Goal: Navigation & Orientation: Find specific page/section

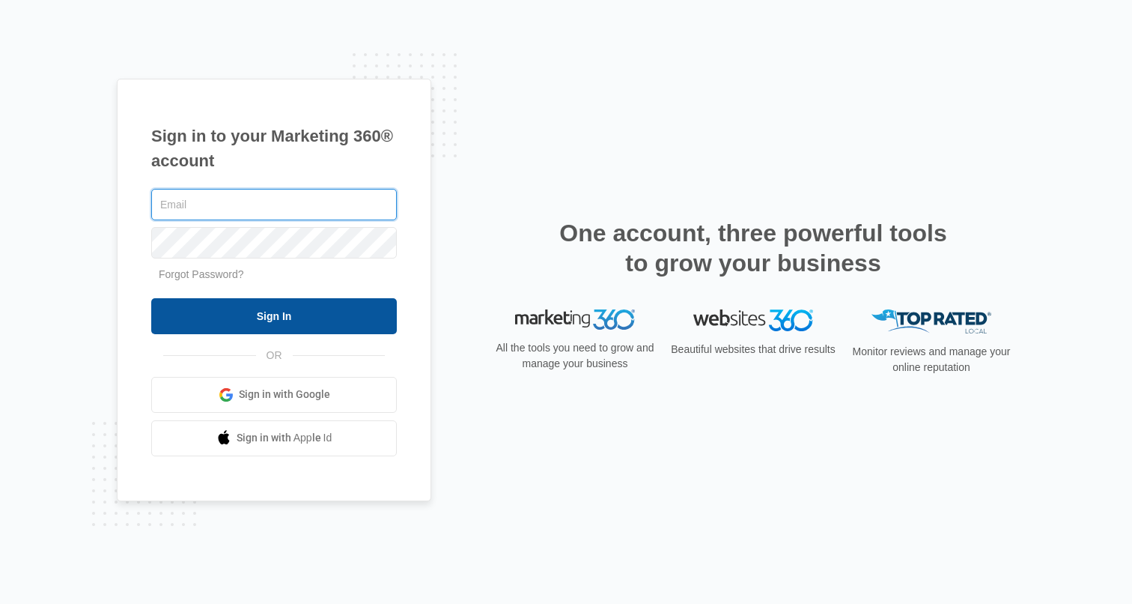
type input "[PERSON_NAME][EMAIL_ADDRESS][PERSON_NAME][DOMAIN_NAME]"
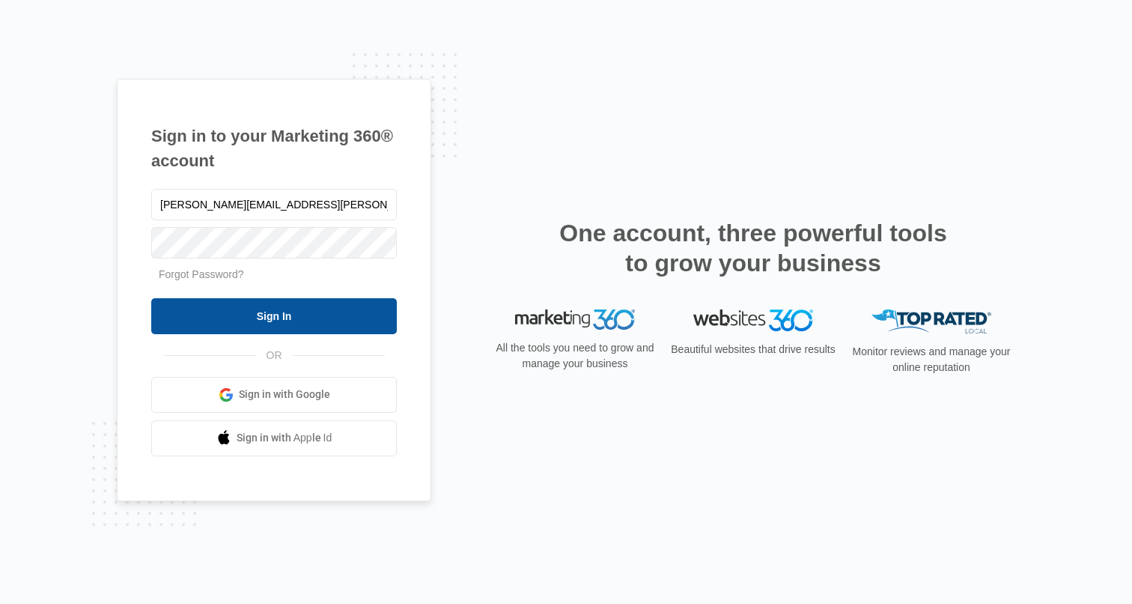
click at [261, 308] on input "Sign In" at bounding box center [274, 316] width 246 height 36
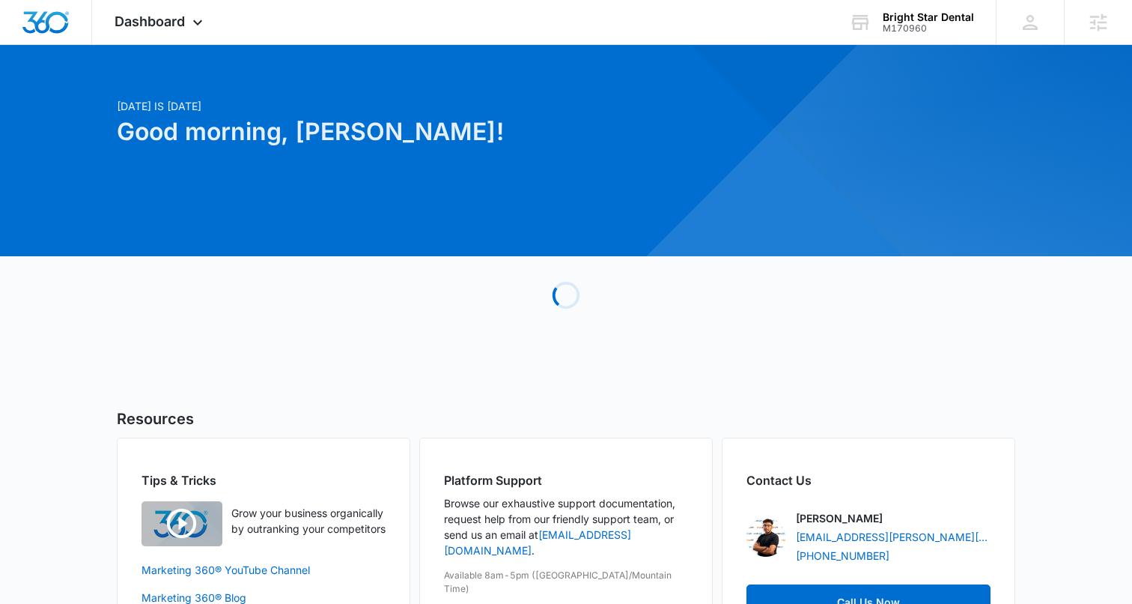
scroll to position [11, 0]
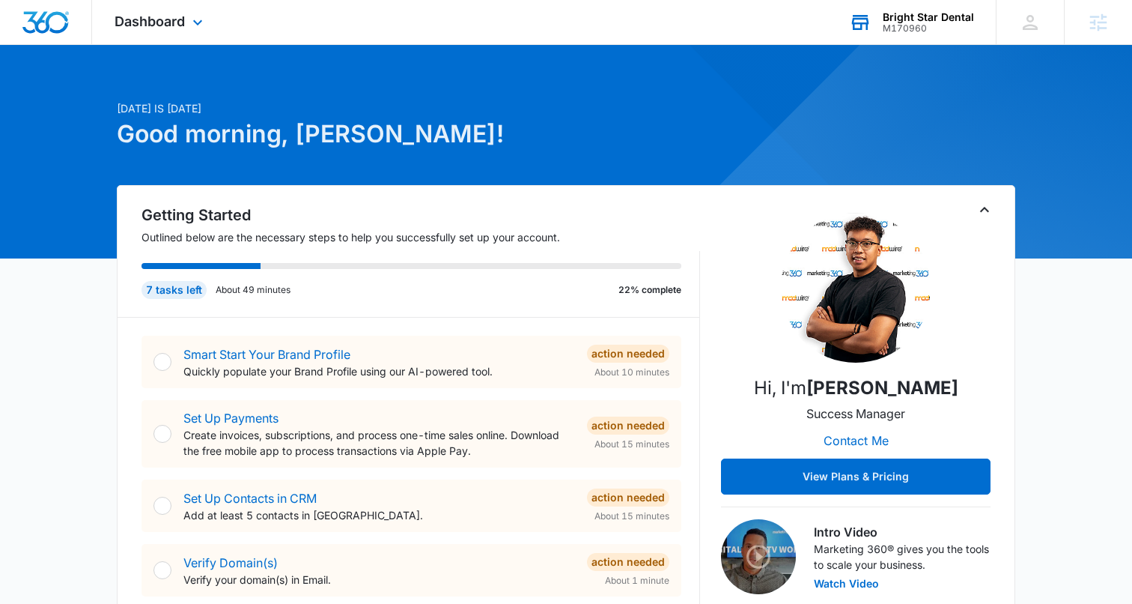
click at [903, 18] on div "Bright Star Dental" at bounding box center [928, 17] width 91 height 12
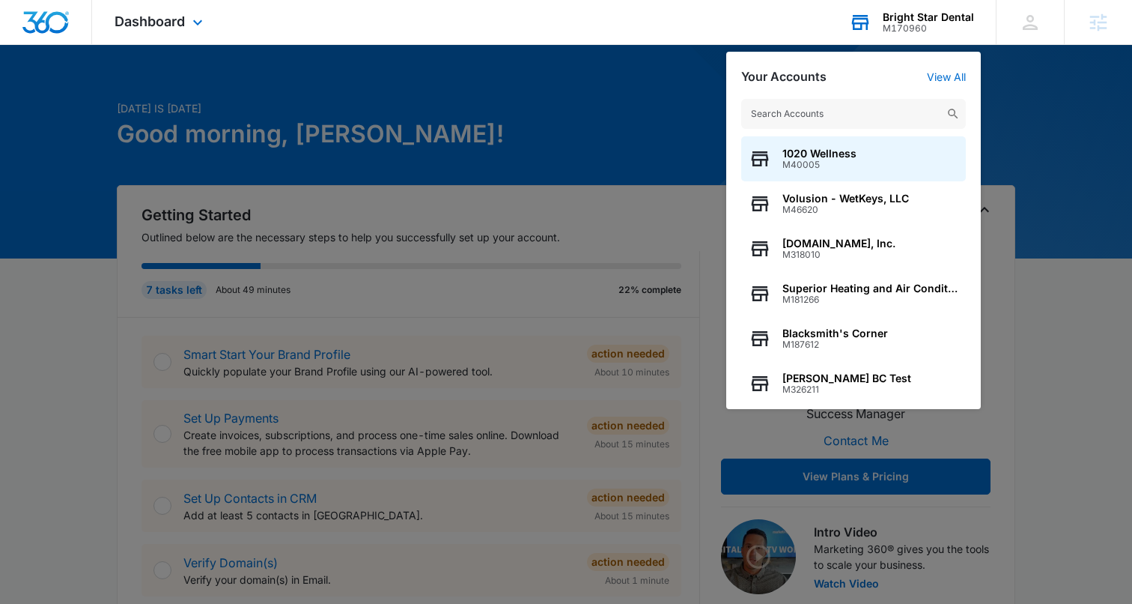
click at [760, 114] on input "text" at bounding box center [854, 114] width 225 height 30
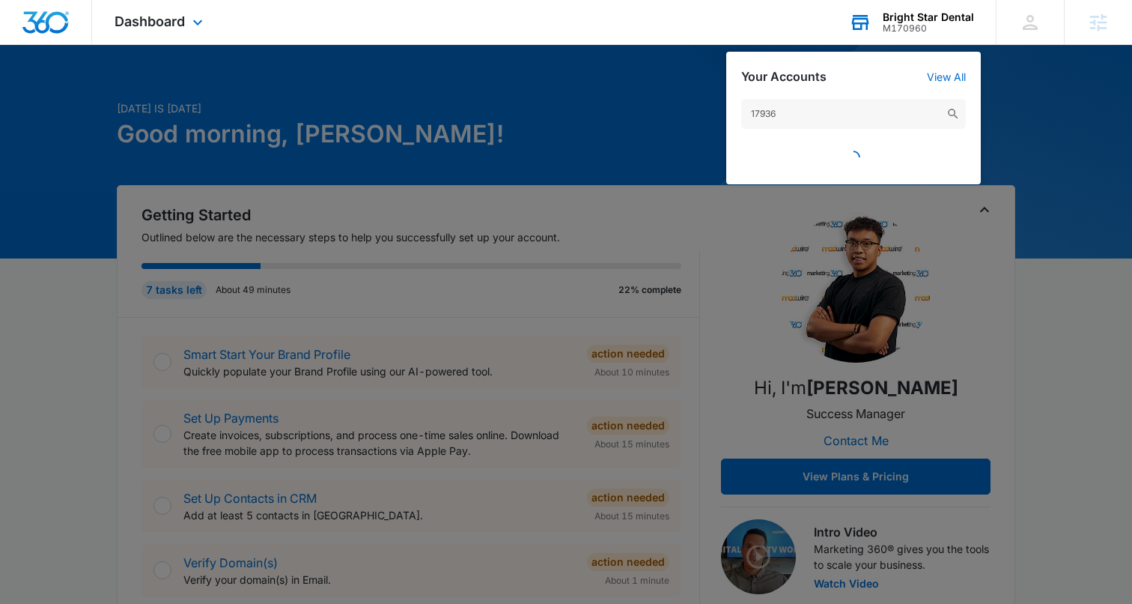
type input "179366"
drag, startPoint x: 822, startPoint y: 113, endPoint x: 721, endPoint y: 115, distance: 101.1
click at [721, 45] on nav "Dashboard Apps Reputation Websites Forms CRM Email Social Shop Content Ads Inte…" at bounding box center [566, 22] width 1132 height 45
